Goal: Task Accomplishment & Management: Manage account settings

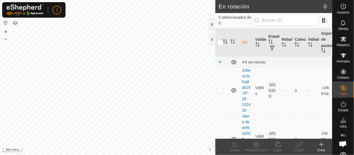
click at [212, 24] on div at bounding box center [212, 24] width 7 height 13
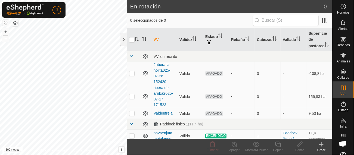
scroll to position [2, 0]
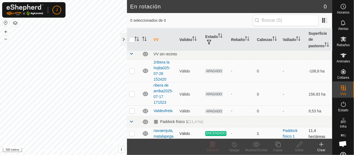
click at [130, 133] on p-checkbox at bounding box center [131, 133] width 5 height 4
checkbox input "true"
click at [255, 146] on icon at bounding box center [256, 144] width 7 height 7
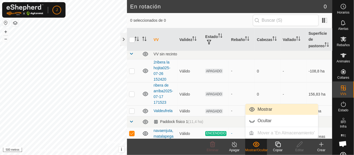
click at [260, 110] on link "Mostrar" at bounding box center [281, 109] width 73 height 11
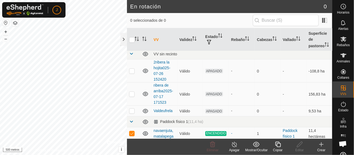
click at [322, 143] on icon at bounding box center [321, 144] width 7 height 7
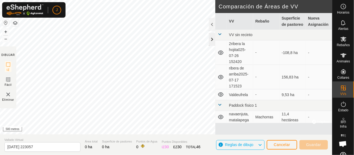
click at [213, 39] on div at bounding box center [212, 39] width 7 height 13
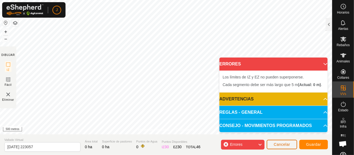
click at [282, 142] on font "Cancelar" at bounding box center [282, 144] width 16 height 4
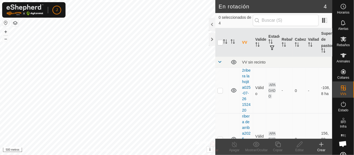
click at [88, 155] on html "J Horarios Alertas Rebaños Animales Collares VVs Estado Infra Mapa de Calor Ayu…" at bounding box center [177, 77] width 354 height 155
click at [8, 31] on button "+" at bounding box center [5, 32] width 7 height 7
click at [213, 39] on div at bounding box center [212, 39] width 7 height 13
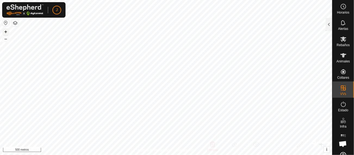
click at [6, 33] on font "+" at bounding box center [5, 32] width 3 height 6
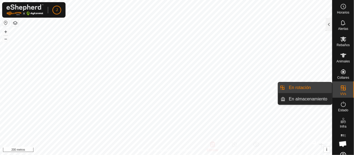
click at [305, 87] on link "En rotación" at bounding box center [309, 87] width 46 height 11
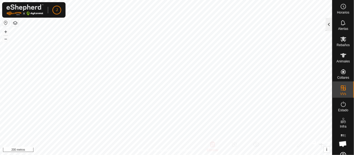
click at [330, 24] on div at bounding box center [329, 24] width 7 height 13
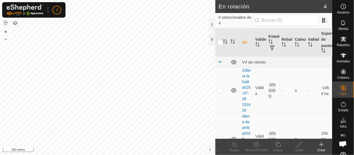
click at [320, 148] on font "Crear" at bounding box center [321, 150] width 8 height 4
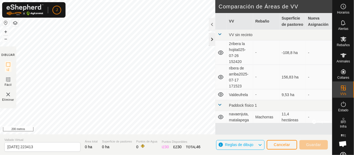
click at [213, 39] on div at bounding box center [212, 39] width 7 height 13
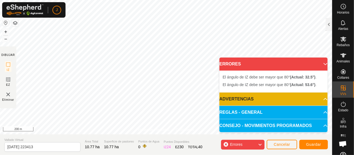
click at [322, 65] on p-accordion-header "ERRORES" at bounding box center [273, 64] width 108 height 13
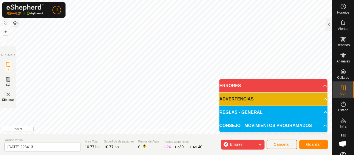
click at [260, 146] on icon at bounding box center [260, 144] width 4 height 7
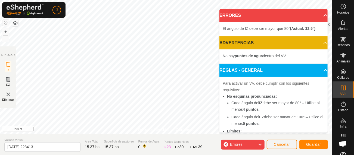
click at [260, 144] on icon at bounding box center [260, 144] width 4 height 7
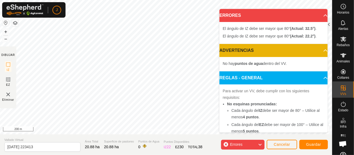
click at [260, 142] on icon at bounding box center [260, 144] width 4 height 7
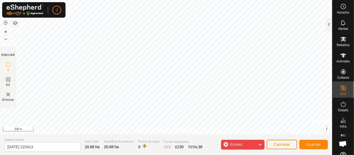
click at [210, 143] on div "Política de Privacidad Contáctenos + – ⇧ i © Mapbox , © OpenStreetMap , Improve…" at bounding box center [166, 77] width 332 height 155
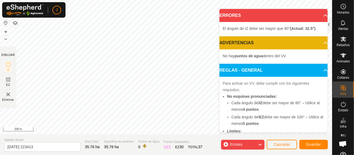
click at [261, 143] on icon at bounding box center [260, 144] width 4 height 7
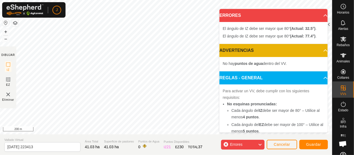
click at [262, 144] on icon at bounding box center [260, 144] width 4 height 7
click at [261, 145] on icon at bounding box center [260, 144] width 4 height 7
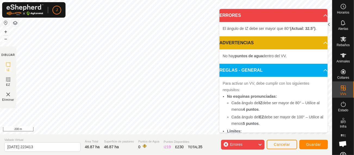
click at [260, 143] on icon at bounding box center [260, 144] width 4 height 7
click at [261, 145] on icon at bounding box center [260, 144] width 4 height 7
click at [261, 144] on icon at bounding box center [260, 144] width 4 height 7
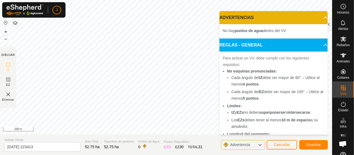
click at [260, 146] on icon at bounding box center [260, 145] width 4 height 7
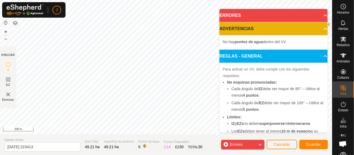
click at [260, 144] on icon at bounding box center [260, 144] width 4 height 7
click at [158, 138] on div "Política de Privacidad Contáctenos + – ⇧ i © Mapbox , © OpenStreetMap , Improve…" at bounding box center [166, 77] width 332 height 155
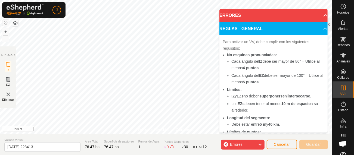
click at [262, 144] on icon at bounding box center [260, 144] width 4 height 7
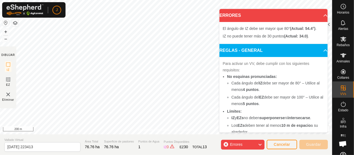
click at [260, 144] on icon at bounding box center [260, 144] width 4 height 7
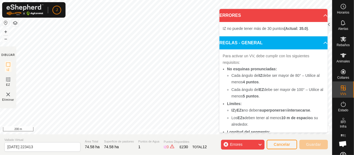
click at [260, 145] on icon at bounding box center [260, 144] width 4 height 7
click at [261, 147] on icon at bounding box center [260, 144] width 4 height 7
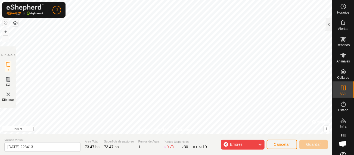
click at [261, 145] on icon at bounding box center [260, 144] width 4 height 7
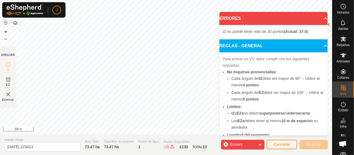
click at [237, 145] on span "Errores" at bounding box center [236, 144] width 13 height 4
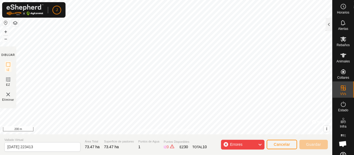
click at [261, 145] on icon at bounding box center [260, 144] width 4 height 7
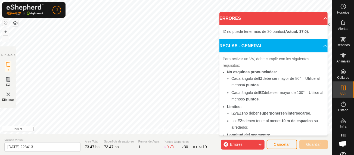
click at [261, 144] on icon at bounding box center [260, 144] width 4 height 7
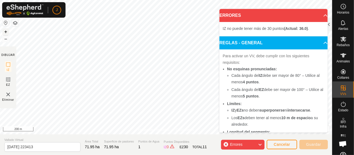
click at [6, 29] on button "+" at bounding box center [5, 32] width 7 height 7
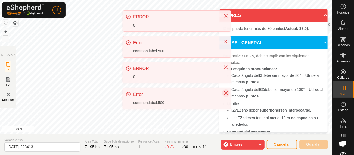
click at [226, 95] on icon "Close" at bounding box center [226, 93] width 4 height 4
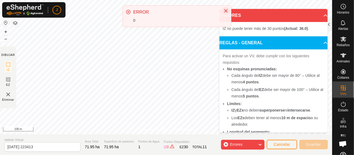
click at [225, 13] on icon "Close" at bounding box center [226, 11] width 4 height 4
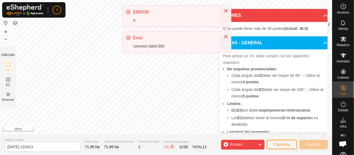
click at [178, 48] on div "J Horarios Alertas Rebaños Animales Collares VVs Estado Infra Mapa de Calor Ayu…" at bounding box center [177, 77] width 354 height 155
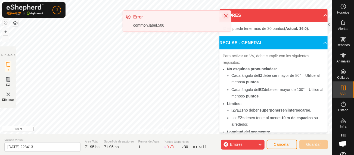
click at [226, 36] on div "ERROR 0 Error common.label.500" at bounding box center [177, 20] width 109 height 31
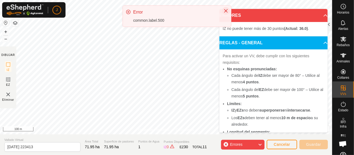
click at [226, 10] on icon "Close" at bounding box center [226, 11] width 4 height 4
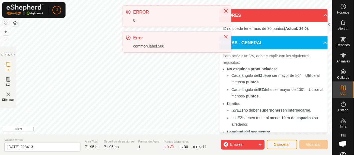
click at [228, 10] on icon "Close" at bounding box center [226, 11] width 4 height 4
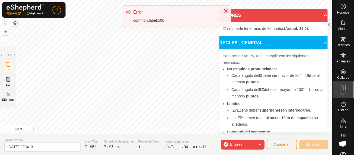
click at [225, 12] on icon "Close" at bounding box center [226, 11] width 4 height 4
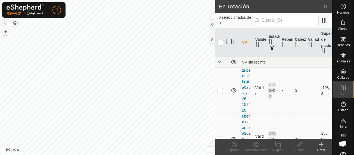
click at [5, 31] on font "+" at bounding box center [5, 32] width 3 height 6
click at [7, 30] on font "+" at bounding box center [5, 32] width 3 height 6
click at [5, 33] on font "+" at bounding box center [5, 32] width 3 height 6
click at [5, 39] on font "–" at bounding box center [5, 39] width 3 height 6
click at [240, 155] on html "J Horarios Alertas Rebaños Animales Collares VVs Estado Infra Mapa de Calor Ayu…" at bounding box center [177, 77] width 354 height 155
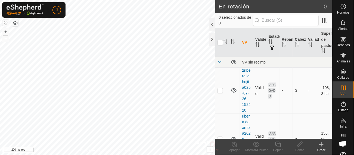
click at [321, 147] on icon at bounding box center [321, 144] width 7 height 7
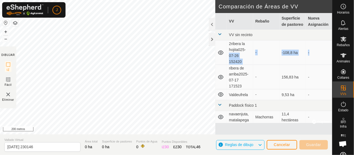
drag, startPoint x: 222, startPoint y: 67, endPoint x: 248, endPoint y: 47, distance: 32.8
click at [248, 47] on tbody "VV sin recinto 2ribera la hojita025-07-26 152420 - -108,8 ha - ribera de arriba…" at bounding box center [273, 77] width 117 height 94
click at [212, 39] on div at bounding box center [212, 39] width 7 height 13
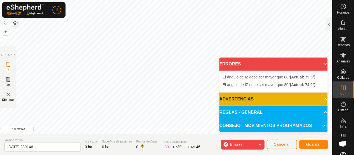
click at [323, 63] on icon at bounding box center [325, 64] width 4 height 4
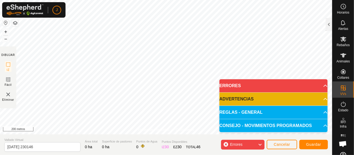
click at [261, 143] on icon at bounding box center [260, 144] width 4 height 7
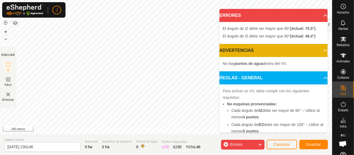
click at [259, 145] on icon at bounding box center [260, 144] width 4 height 7
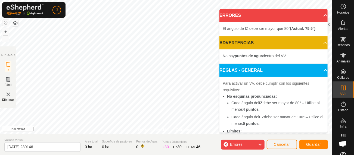
click at [260, 144] on icon at bounding box center [260, 144] width 4 height 7
click at [261, 143] on icon at bounding box center [260, 144] width 4 height 7
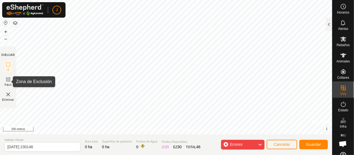
click at [8, 82] on icon at bounding box center [8, 79] width 7 height 7
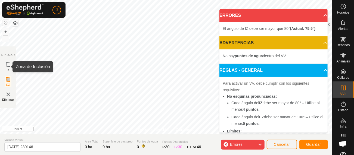
click at [7, 64] on icon at bounding box center [8, 64] width 7 height 7
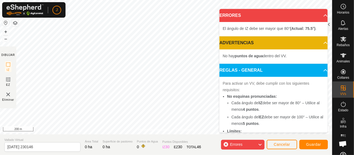
click at [259, 144] on icon at bounding box center [260, 144] width 4 height 7
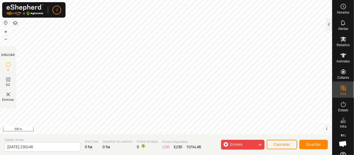
click at [260, 144] on icon at bounding box center [260, 144] width 4 height 7
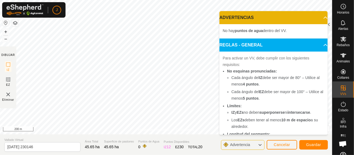
click at [75, 136] on div "Política de Privacidad Contáctenos + – ⇧ i © Mapbox , © OpenStreetMap , Improve…" at bounding box center [166, 77] width 332 height 155
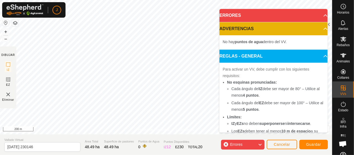
click at [11, 58] on div "Política de Privacidad Contáctenos + – ⇧ i © Mapbox , © OpenStreetMap , Improve…" at bounding box center [166, 77] width 332 height 155
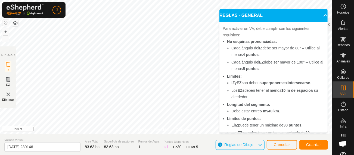
click at [261, 145] on icon at bounding box center [260, 145] width 4 height 7
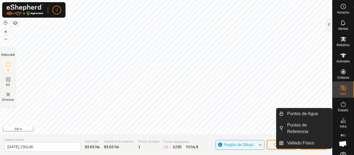
click at [341, 125] on span "Infra" at bounding box center [343, 126] width 7 height 3
click at [303, 113] on link "Puntos de Agua" at bounding box center [308, 113] width 48 height 11
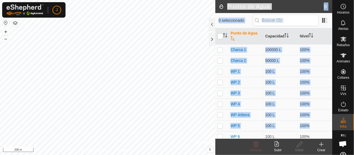
scroll to position [3, 0]
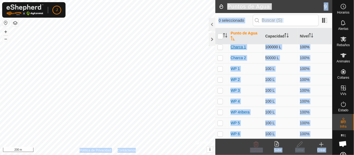
click at [242, 46] on link "Charca 1" at bounding box center [238, 47] width 15 height 4
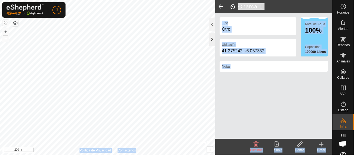
click at [213, 39] on div at bounding box center [212, 39] width 7 height 13
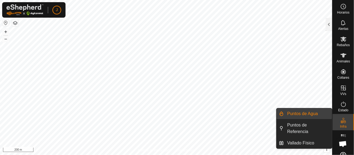
click at [299, 111] on span "Puntos de Agua" at bounding box center [302, 114] width 31 height 7
click at [297, 116] on link "Puntos de Agua" at bounding box center [308, 113] width 48 height 11
click at [308, 113] on link "Puntos de Agua" at bounding box center [308, 113] width 48 height 11
click at [316, 112] on link "Puntos de Agua" at bounding box center [308, 113] width 48 height 11
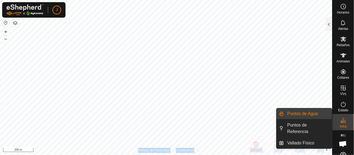
click at [304, 112] on link "Puntos de Agua" at bounding box center [308, 113] width 48 height 11
click at [340, 120] on icon at bounding box center [343, 120] width 7 height 7
click at [296, 115] on link "Puntos de Agua" at bounding box center [308, 113] width 48 height 11
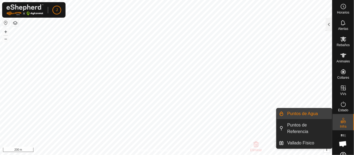
click at [283, 113] on li "Puntos de Agua" at bounding box center [303, 113] width 55 height 11
click at [313, 113] on link "Puntos de Agua" at bounding box center [308, 113] width 48 height 11
click at [343, 126] on span "Infra" at bounding box center [343, 126] width 7 height 3
click at [343, 123] on icon at bounding box center [344, 121] width 2 height 3
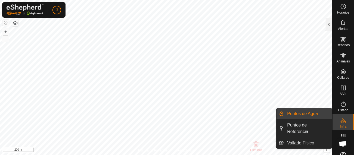
click at [295, 113] on link "Puntos de Agua" at bounding box center [308, 113] width 48 height 11
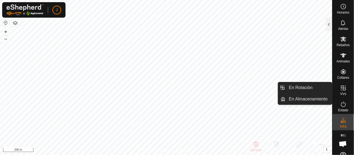
click at [341, 92] on span "VVs" at bounding box center [343, 93] width 6 height 3
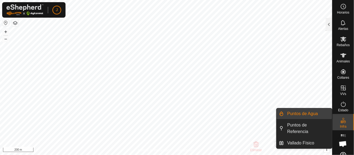
click at [312, 114] on link "Puntos de Agua" at bounding box center [308, 113] width 48 height 11
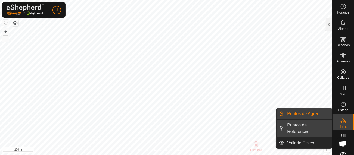
click at [301, 127] on link "Puntos de Referencia" at bounding box center [308, 128] width 48 height 17
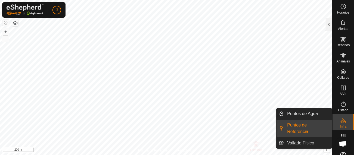
click at [301, 127] on link "Puntos de Referencia" at bounding box center [308, 128] width 48 height 17
click at [298, 142] on link "Vallado Físico" at bounding box center [308, 143] width 48 height 11
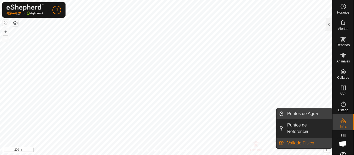
click at [297, 113] on link "Puntos de Agua" at bounding box center [308, 113] width 48 height 11
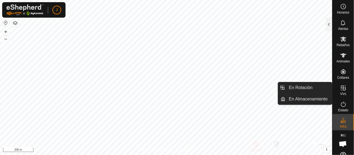
click at [340, 92] on span "VVs" at bounding box center [343, 93] width 6 height 3
click at [310, 99] on link "En Almacenamiento" at bounding box center [309, 99] width 46 height 11
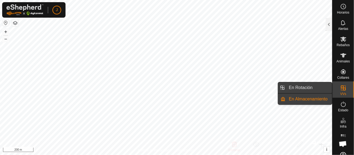
click at [304, 87] on link "En Rotación" at bounding box center [309, 87] width 46 height 11
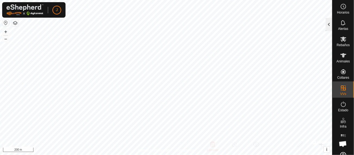
click at [330, 24] on div at bounding box center [329, 24] width 7 height 13
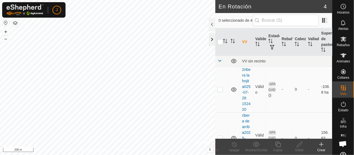
click at [213, 39] on div at bounding box center [212, 39] width 7 height 13
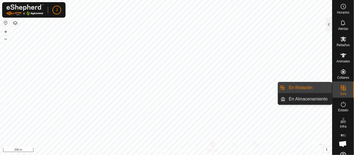
click at [340, 91] on icon at bounding box center [343, 88] width 7 height 7
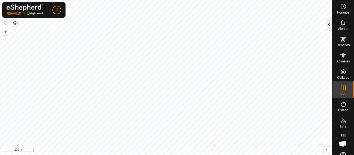
click at [330, 25] on div at bounding box center [329, 24] width 7 height 13
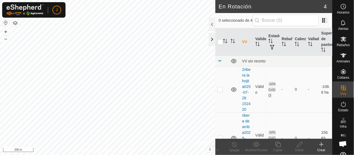
click at [213, 39] on div at bounding box center [212, 39] width 7 height 13
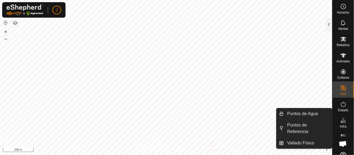
click at [341, 124] on icon at bounding box center [343, 120] width 7 height 7
click at [310, 114] on link "Puntos de Agua" at bounding box center [308, 113] width 48 height 11
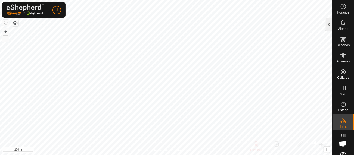
click at [329, 26] on div at bounding box center [329, 24] width 7 height 13
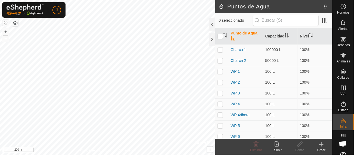
click at [323, 145] on icon at bounding box center [321, 144] width 7 height 7
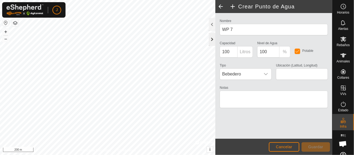
click at [212, 40] on div at bounding box center [212, 39] width 7 height 13
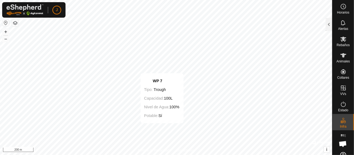
type input "41.288874, -6.037967"
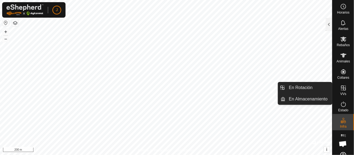
click at [343, 88] on icon at bounding box center [343, 88] width 5 height 5
click at [309, 86] on link "En Rotación" at bounding box center [309, 87] width 46 height 11
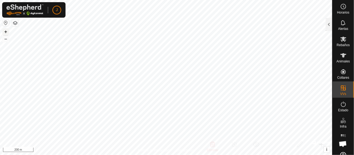
click at [3, 32] on button "+" at bounding box center [5, 32] width 7 height 7
click at [4, 39] on button "–" at bounding box center [5, 39] width 7 height 7
click at [6, 29] on button "+" at bounding box center [5, 32] width 7 height 7
click at [328, 25] on div at bounding box center [329, 24] width 7 height 13
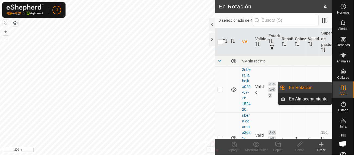
click at [321, 148] on div "Crear" at bounding box center [321, 150] width 22 height 5
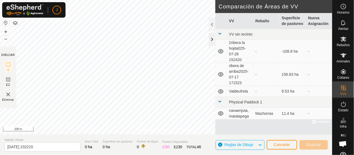
click at [212, 39] on div at bounding box center [212, 39] width 7 height 13
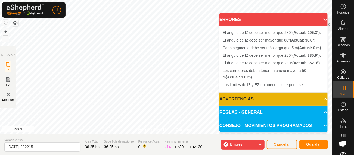
click at [260, 145] on icon at bounding box center [260, 144] width 4 height 7
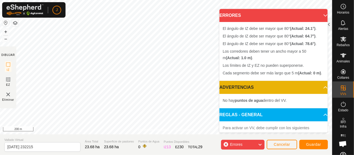
click at [319, 15] on p-accordion-header "ERRORES" at bounding box center [273, 15] width 108 height 13
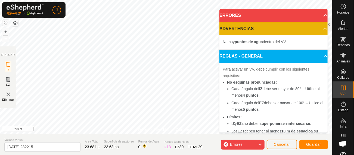
click at [261, 144] on icon at bounding box center [260, 144] width 4 height 7
click at [260, 145] on icon at bounding box center [260, 144] width 4 height 7
click at [261, 145] on icon at bounding box center [260, 144] width 4 height 7
click at [260, 145] on icon at bounding box center [260, 144] width 4 height 7
click at [5, 32] on button "+" at bounding box center [5, 32] width 7 height 7
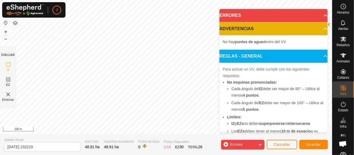
click at [261, 143] on icon at bounding box center [260, 144] width 4 height 7
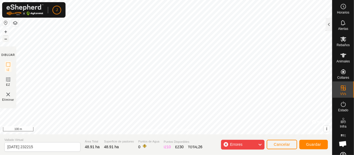
click at [4, 38] on button "–" at bounding box center [5, 39] width 7 height 7
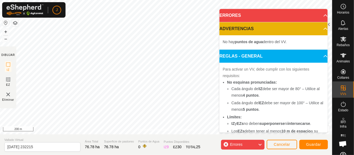
click at [118, 138] on div "Política de Privacidad Contáctenos El ángulo de IZ debe ser menor que 280° (Act…" at bounding box center [166, 77] width 332 height 155
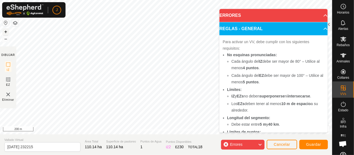
click at [6, 30] on button "+" at bounding box center [5, 32] width 7 height 7
click at [262, 144] on icon at bounding box center [260, 144] width 4 height 7
click at [261, 144] on icon at bounding box center [260, 144] width 4 height 7
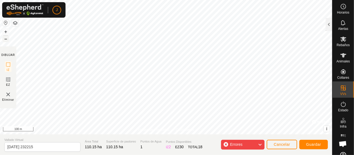
click at [7, 39] on button "–" at bounding box center [5, 39] width 7 height 7
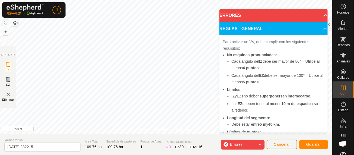
click at [219, 117] on div "Para activar un VV, debe cumplir con los siguientes requisitos: No esquinas pro…" at bounding box center [273, 101] width 108 height 133
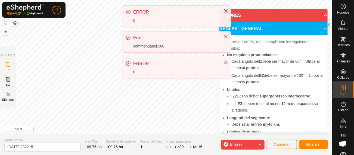
click at [187, 71] on div "[PERSON_NAME] Rebaños Animales Collares VVs Estado Infra Mapa de Calor Ayuda Po…" at bounding box center [177, 77] width 354 height 155
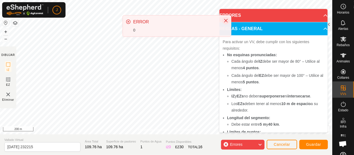
click at [225, 41] on div "ERROR 0 Error common.label.500 ERROR 0" at bounding box center [177, 23] width 109 height 36
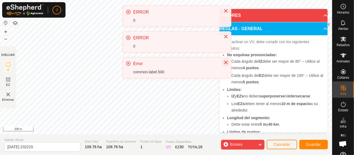
click at [226, 64] on icon "Close" at bounding box center [226, 62] width 4 height 4
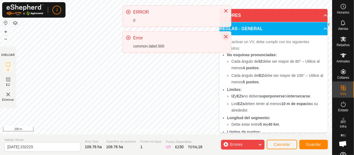
click at [225, 37] on icon "Close" at bounding box center [226, 37] width 4 height 4
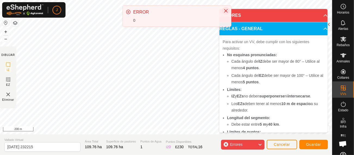
click at [226, 11] on icon "Close" at bounding box center [226, 11] width 4 height 4
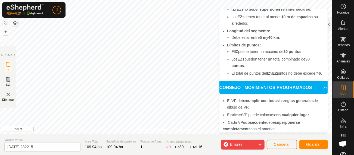
scroll to position [111, 0]
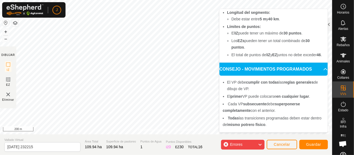
click at [261, 144] on icon at bounding box center [260, 144] width 4 height 7
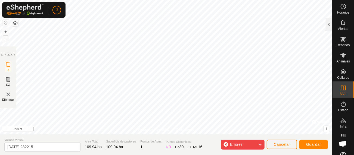
click at [261, 144] on icon at bounding box center [260, 144] width 4 height 7
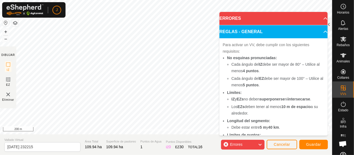
click at [261, 144] on icon at bounding box center [260, 144] width 4 height 7
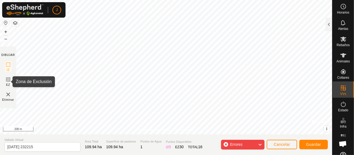
click at [7, 79] on icon at bounding box center [8, 79] width 7 height 7
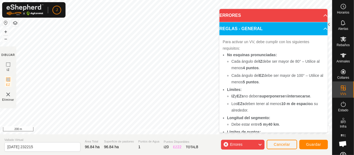
click at [262, 144] on icon at bounding box center [260, 144] width 4 height 7
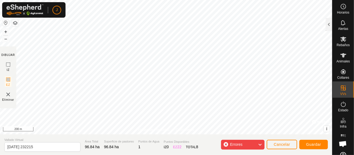
click at [261, 144] on icon at bounding box center [260, 144] width 4 height 7
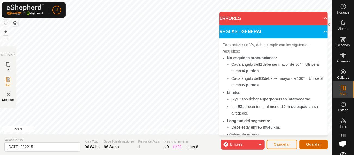
click at [313, 144] on span "Guardar" at bounding box center [313, 144] width 15 height 4
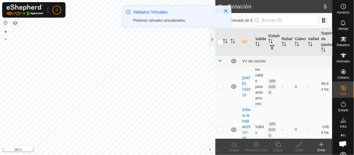
click at [226, 10] on icon "Close" at bounding box center [226, 11] width 4 height 4
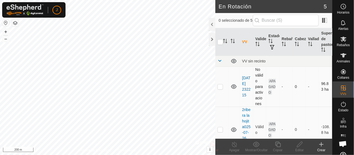
click at [220, 87] on p-checkbox at bounding box center [219, 87] width 5 height 4
checkbox input "true"
click at [212, 39] on div at bounding box center [212, 39] width 7 height 13
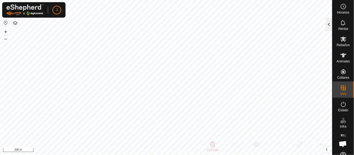
click at [328, 25] on div at bounding box center [329, 24] width 7 height 13
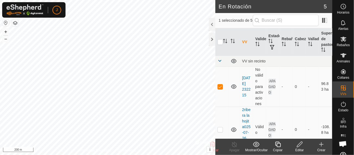
click at [298, 146] on icon at bounding box center [299, 144] width 7 height 7
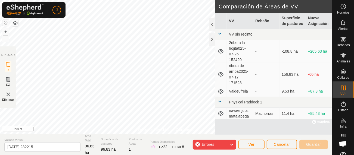
click at [233, 144] on icon at bounding box center [231, 144] width 4 height 7
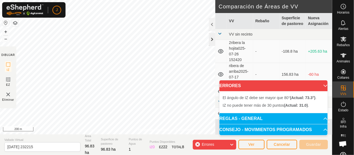
click at [213, 40] on div at bounding box center [212, 39] width 7 height 13
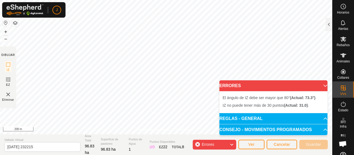
click at [322, 85] on p-accordion-header "ERRORES" at bounding box center [273, 85] width 108 height 11
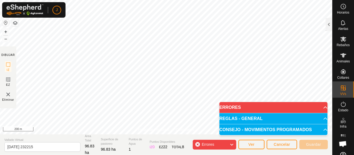
click at [233, 143] on icon at bounding box center [231, 144] width 4 height 7
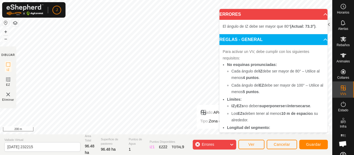
click at [232, 144] on icon at bounding box center [231, 144] width 4 height 7
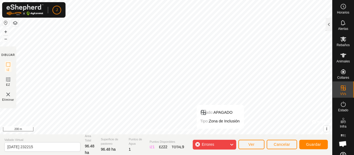
click at [232, 144] on icon at bounding box center [231, 144] width 4 height 7
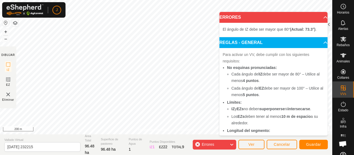
click at [0, 83] on div "Política de Privacidad Contáctenos Estado: APAGADO Tipo: Zona de Inclusión + – …" at bounding box center [166, 77] width 332 height 155
click at [65, 155] on html "J Horarios Alertas Rebaños Animales Collares VVs Estado Infra Mapa de Calor Ayu…" at bounding box center [177, 77] width 354 height 155
click at [8, 79] on icon at bounding box center [8, 79] width 3 height 3
click at [222, 46] on body "J Horarios Alertas Rebaños Animales Collares VVs Estado Infra Mapa de Calor Ayu…" at bounding box center [177, 77] width 354 height 155
click at [313, 145] on span "Guardar" at bounding box center [313, 144] width 15 height 4
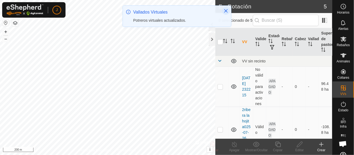
click at [226, 10] on icon "Close" at bounding box center [226, 11] width 4 height 4
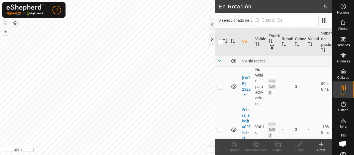
click at [212, 39] on div at bounding box center [212, 39] width 7 height 13
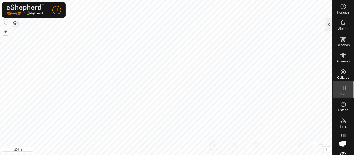
click at [328, 24] on div at bounding box center [329, 24] width 7 height 13
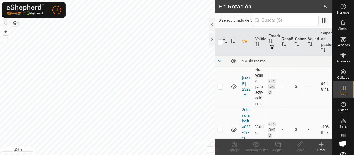
click at [220, 85] on p-checkbox at bounding box center [219, 87] width 5 height 4
checkbox input "true"
click at [299, 147] on icon at bounding box center [299, 144] width 7 height 7
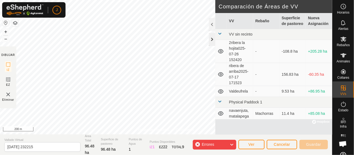
click at [214, 44] on div at bounding box center [212, 39] width 7 height 13
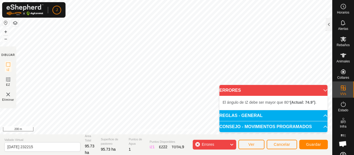
click at [322, 90] on p-accordion-header "ERRORES" at bounding box center [273, 90] width 108 height 11
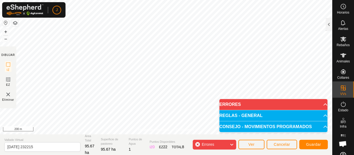
click at [232, 144] on icon at bounding box center [231, 144] width 4 height 7
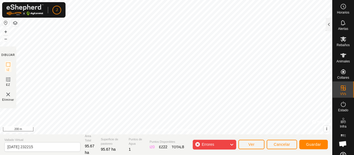
click at [231, 143] on icon at bounding box center [231, 144] width 4 height 7
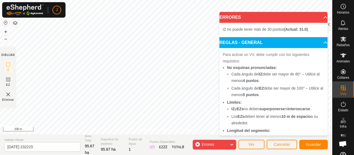
click at [233, 144] on icon at bounding box center [231, 144] width 4 height 7
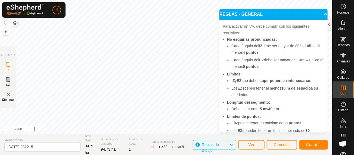
click at [232, 146] on icon at bounding box center [231, 145] width 4 height 7
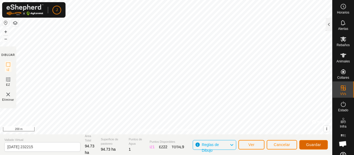
click at [312, 145] on span "Guardar" at bounding box center [313, 145] width 15 height 4
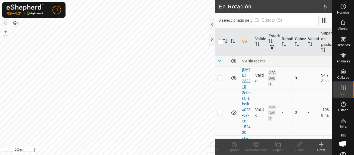
click at [245, 86] on link "[DATE] 232215" at bounding box center [246, 77] width 8 height 21
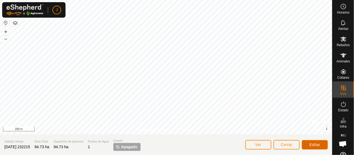
click at [312, 144] on span "Editar" at bounding box center [314, 145] width 11 height 4
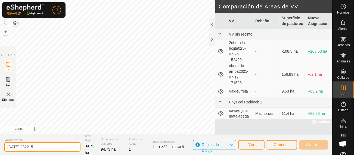
click at [8, 147] on input "[DATE] 232215" at bounding box center [42, 147] width 76 height 10
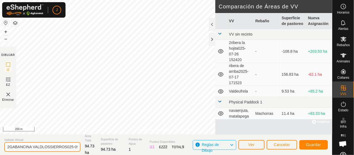
type input "2GABANCINA VALDLOSSIERROS025-09-23 232215"
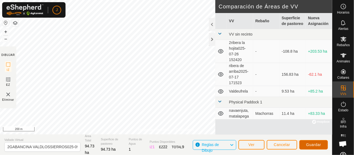
click at [317, 145] on span "Guardar" at bounding box center [313, 145] width 15 height 4
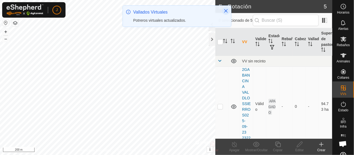
click at [227, 11] on icon "Close" at bounding box center [226, 11] width 4 height 4
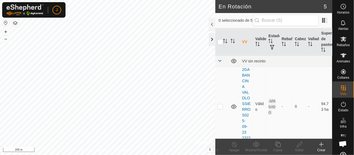
click at [212, 41] on div at bounding box center [212, 39] width 7 height 13
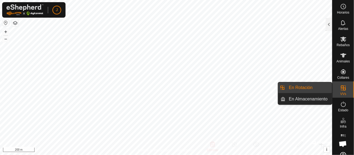
click at [340, 91] on es-virtualpaddocks-svg-icon at bounding box center [343, 88] width 10 height 9
click at [306, 89] on link "En Rotación" at bounding box center [309, 87] width 46 height 11
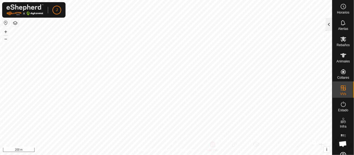
click at [328, 25] on div at bounding box center [329, 24] width 7 height 13
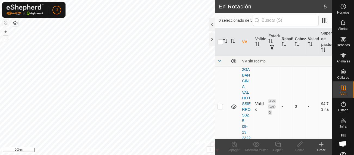
click at [219, 106] on p-checkbox at bounding box center [219, 106] width 5 height 4
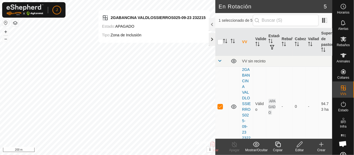
click at [214, 37] on div at bounding box center [212, 39] width 7 height 13
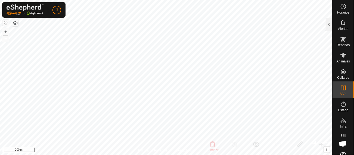
checkbox input "false"
checkbox input "true"
